Goal: Find specific page/section: Find specific page/section

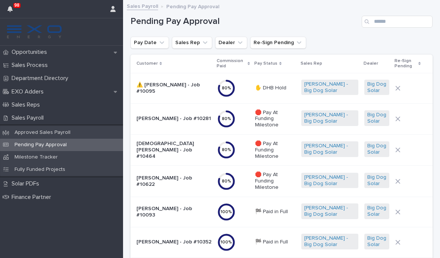
click at [161, 147] on p "[DEMOGRAPHIC_DATA][PERSON_NAME] - Job #10464" at bounding box center [174, 149] width 75 height 19
click at [161, 116] on p "[PERSON_NAME] - Job #10281" at bounding box center [174, 118] width 75 height 6
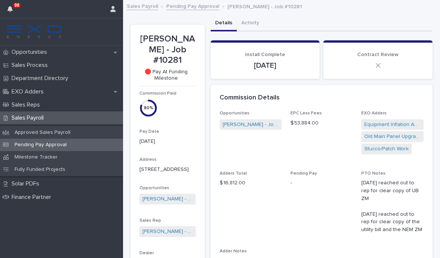
click at [28, 54] on p "Opportunities" at bounding box center [31, 52] width 44 height 7
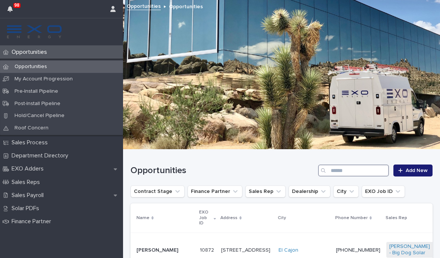
click at [337, 169] on input "Search" at bounding box center [353, 170] width 71 height 12
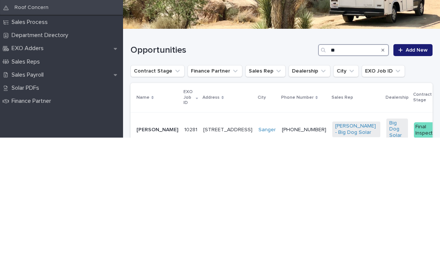
type input "***"
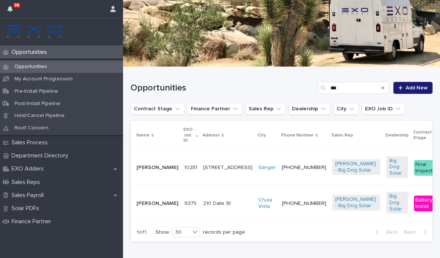
scroll to position [82, 0]
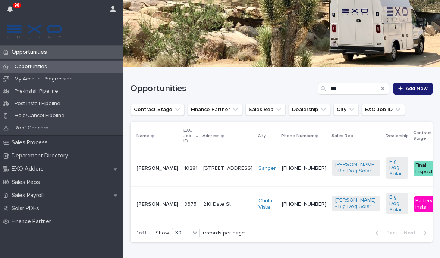
click at [147, 169] on p "[PERSON_NAME]" at bounding box center [158, 168] width 42 height 6
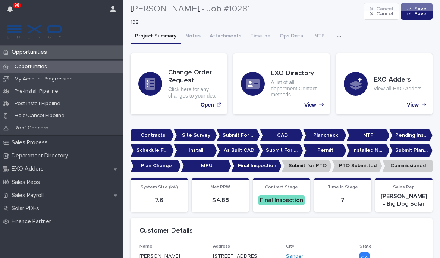
scroll to position [12, 0]
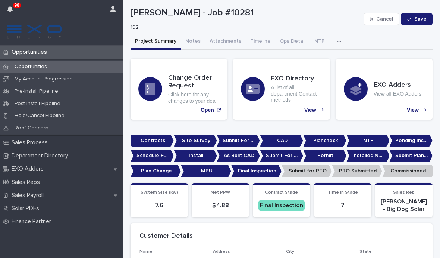
click at [216, 42] on button "Attachments" at bounding box center [225, 42] width 41 height 16
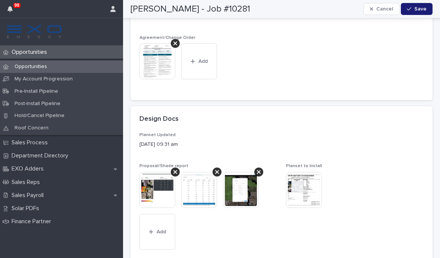
scroll to position [418, 0]
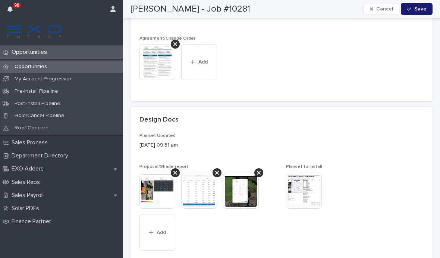
click at [155, 58] on img at bounding box center [158, 62] width 36 height 36
